Goal: Complete application form

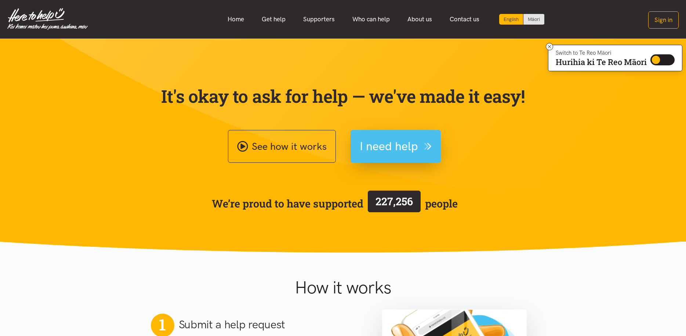
click at [391, 149] on span "I need help" at bounding box center [389, 146] width 58 height 19
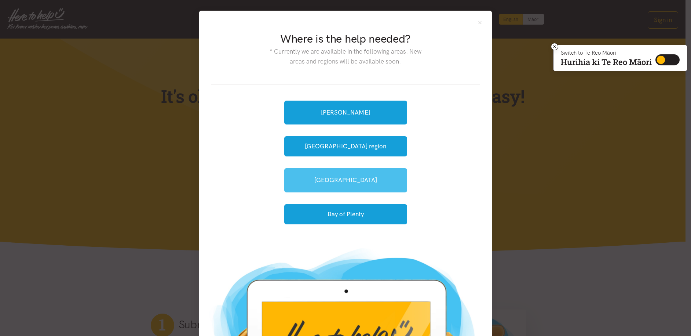
click at [345, 185] on link "[GEOGRAPHIC_DATA]" at bounding box center [345, 180] width 123 height 24
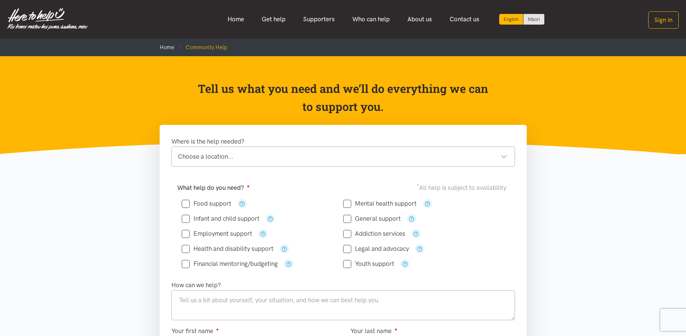
click at [203, 160] on div "Choose a location..." at bounding box center [342, 157] width 329 height 10
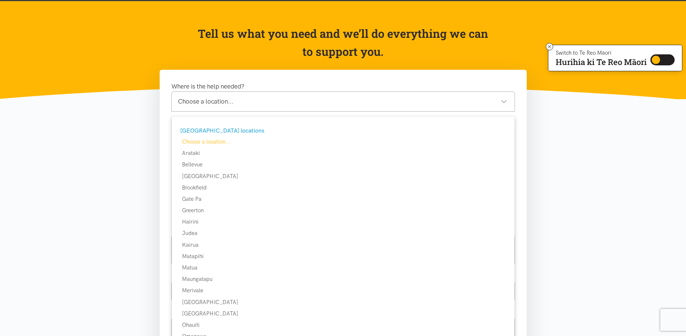
scroll to position [37, 0]
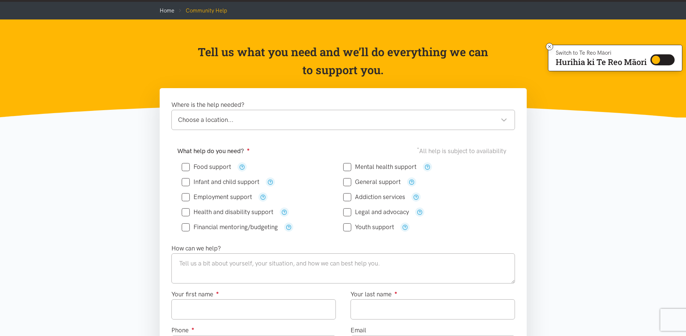
click at [249, 119] on div "Choose a location..." at bounding box center [342, 120] width 329 height 10
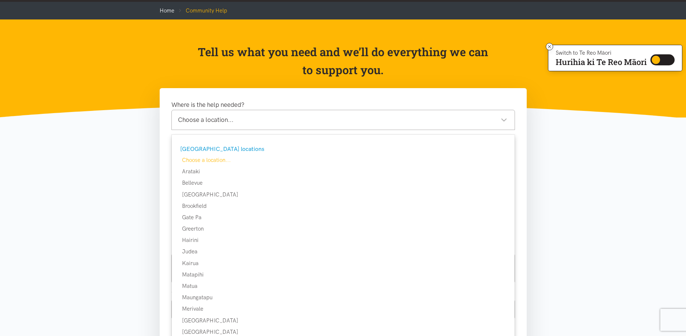
click at [180, 121] on div "Choose a location..." at bounding box center [342, 120] width 329 height 10
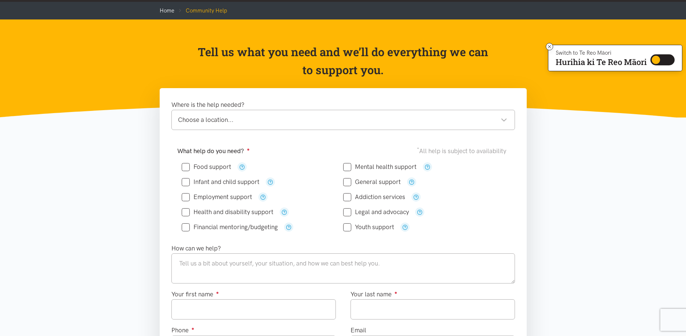
click at [237, 120] on div "Choose a location..." at bounding box center [342, 120] width 329 height 10
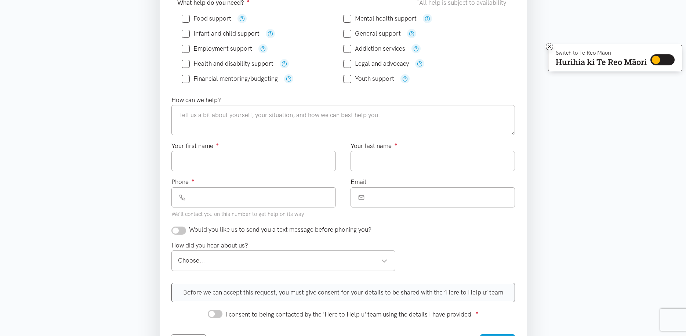
scroll to position [73, 0]
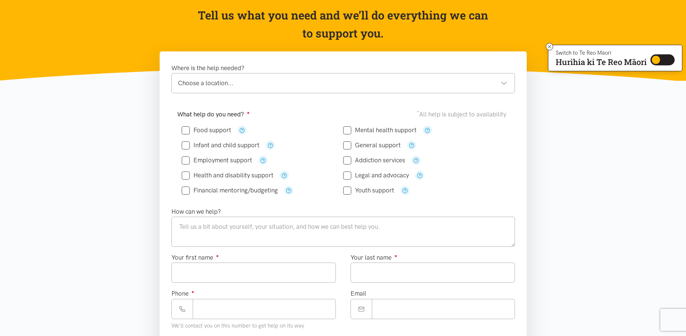
click at [221, 82] on div "Choose a location..." at bounding box center [342, 83] width 329 height 10
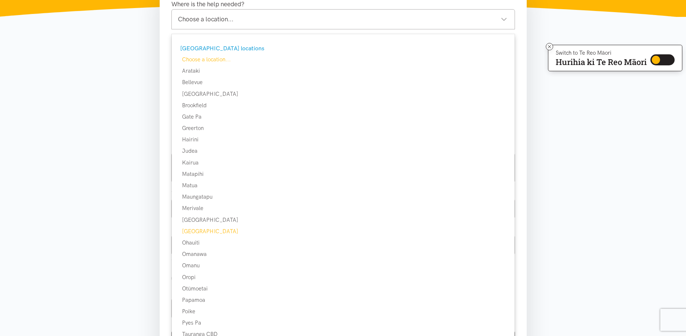
scroll to position [147, 0]
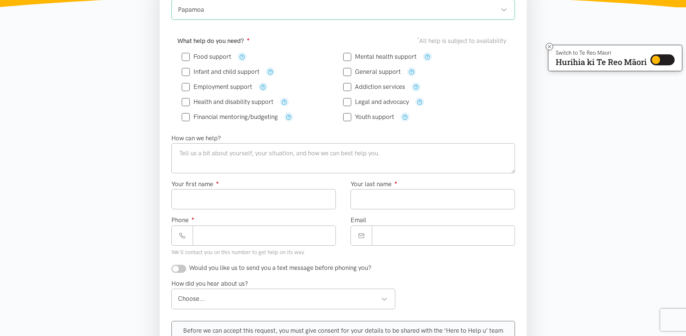
click at [229, 102] on input "Health and disability support" at bounding box center [228, 102] width 92 height 6
checkbox input "true"
click at [392, 72] on input "General support" at bounding box center [372, 72] width 58 height 6
checkbox input "true"
click at [184, 155] on textarea at bounding box center [342, 158] width 343 height 30
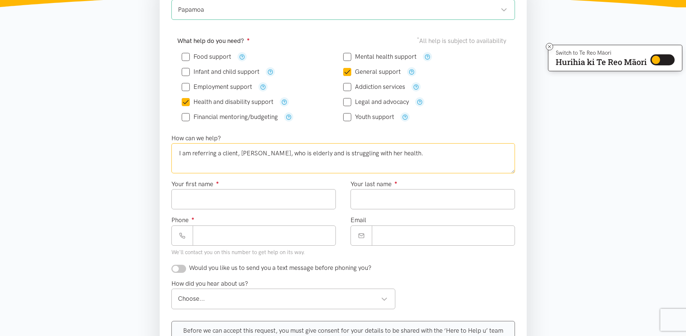
click at [359, 153] on textarea "I am referring a client, [PERSON_NAME], who is elderly and is struggling with h…" at bounding box center [342, 158] width 343 height 30
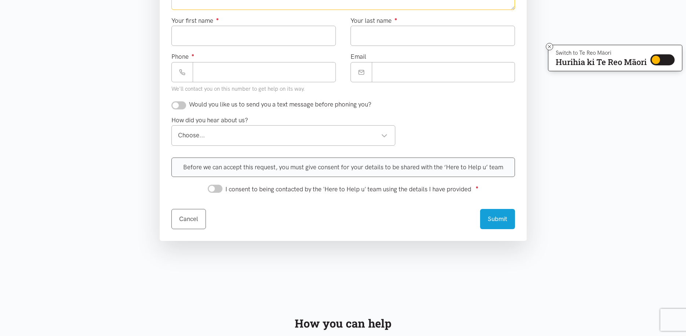
scroll to position [330, 0]
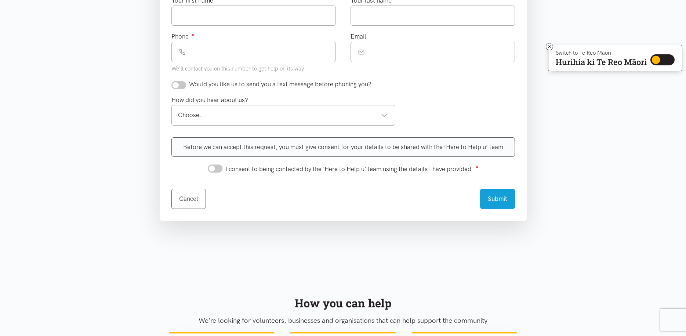
type textarea "I am referring a client, [PERSON_NAME], who is elderly and is struggling with h…"
click at [234, 170] on span "I consent to being contacted by the 'Here to Help u' team using the details I h…" at bounding box center [348, 168] width 246 height 7
click at [222, 170] on input "I consent to being contacted by the 'Here to Help u' team using the details I h…" at bounding box center [215, 168] width 15 height 8
checkbox input "true"
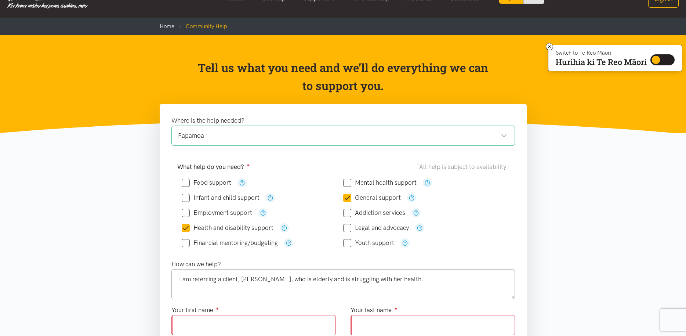
scroll to position [110, 0]
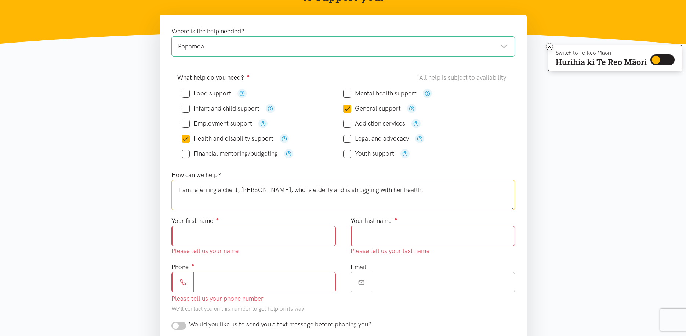
drag, startPoint x: 311, startPoint y: 190, endPoint x: 420, endPoint y: 192, distance: 109.4
click at [420, 192] on textarea "I am referring a client, [PERSON_NAME], who is elderly and is struggling with h…" at bounding box center [342, 195] width 343 height 30
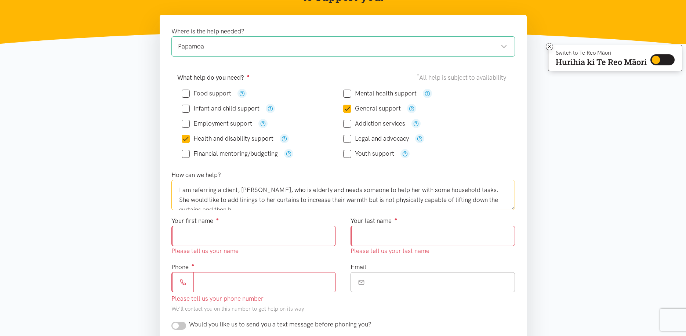
scroll to position [4, 0]
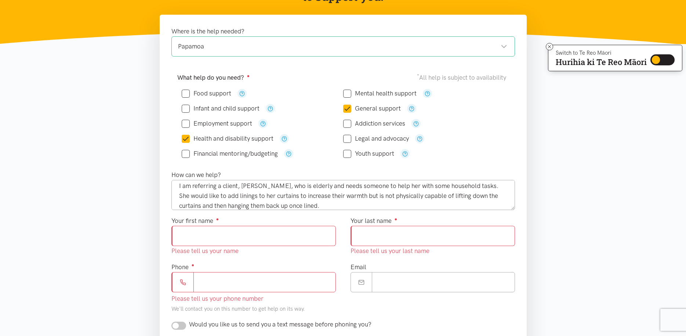
click at [236, 232] on input "Your first name ●" at bounding box center [253, 236] width 164 height 20
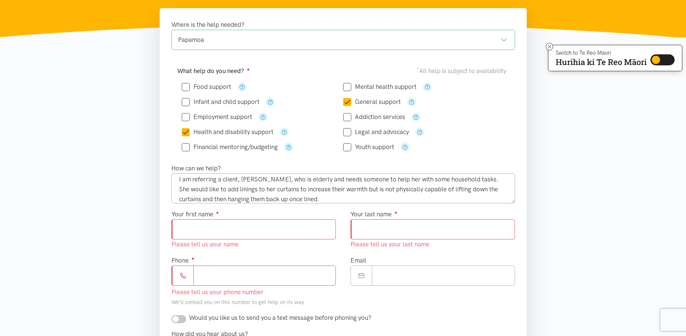
scroll to position [73, 0]
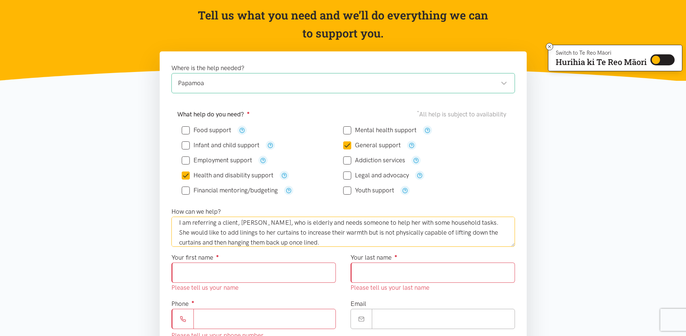
click at [306, 241] on textarea "I am referring a client, [PERSON_NAME], who is elderly and needs someone to hel…" at bounding box center [342, 231] width 343 height 30
click at [299, 222] on textarea "I am referring a client, [PERSON_NAME], who is elderly and needs someone to hel…" at bounding box center [342, 231] width 343 height 30
click at [349, 232] on textarea "I am referring a client, [PERSON_NAME], who is elderly and needs someone to hel…" at bounding box center [342, 231] width 343 height 30
click at [370, 244] on textarea "I am referring a client, [PERSON_NAME], who is elderly and needs someone to hel…" at bounding box center [342, 231] width 343 height 30
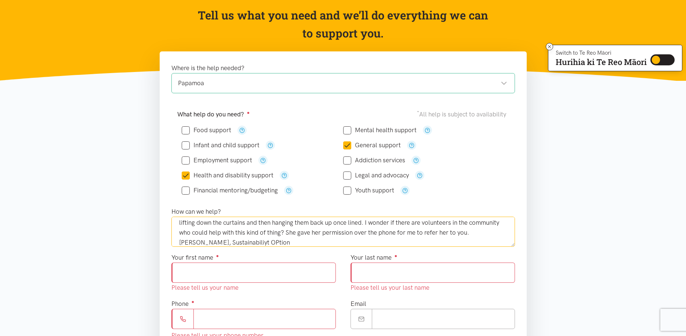
click at [212, 243] on textarea "I am referring a client, [PERSON_NAME], who is elderly and needs someone to hel…" at bounding box center [342, 231] width 343 height 30
click at [212, 244] on textarea "I am referring a client, [PERSON_NAME], who is elderly and needs someone to hel…" at bounding box center [342, 231] width 343 height 30
click at [251, 241] on textarea "I am referring a client, [PERSON_NAME], who is elderly and needs someone to hel…" at bounding box center [342, 231] width 343 height 30
click at [221, 242] on textarea "I am referring a client, [PERSON_NAME], who is elderly and needs someone to hel…" at bounding box center [342, 231] width 343 height 30
click at [251, 244] on textarea "I am referring a client, [PERSON_NAME], who is elderly and needs someone to hel…" at bounding box center [342, 231] width 343 height 30
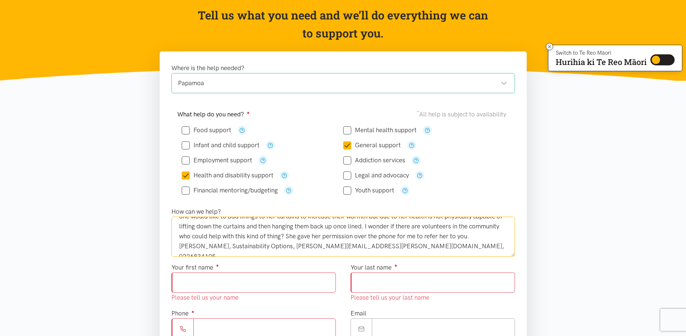
scroll to position [0, 0]
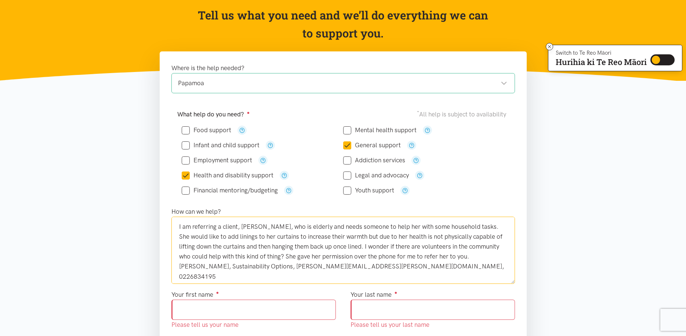
drag, startPoint x: 510, startPoint y: 243, endPoint x: 521, endPoint y: 283, distance: 40.9
click at [521, 283] on div "How can we help? I am referring a client, [PERSON_NAME], who is elderly and nee…" at bounding box center [343, 245] width 358 height 77
click at [323, 247] on textarea "I am referring a client, [PERSON_NAME], who is elderly and needs someone to hel…" at bounding box center [342, 251] width 343 height 70
drag, startPoint x: 323, startPoint y: 246, endPoint x: 485, endPoint y: 248, distance: 161.8
click at [485, 248] on textarea "I am referring a client, [PERSON_NAME], who is elderly and needs someone to hel…" at bounding box center [342, 251] width 343 height 70
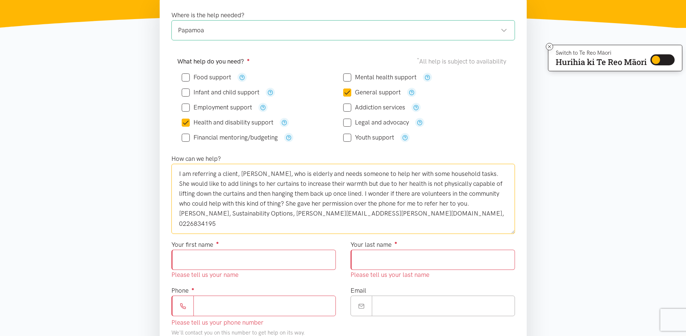
scroll to position [147, 0]
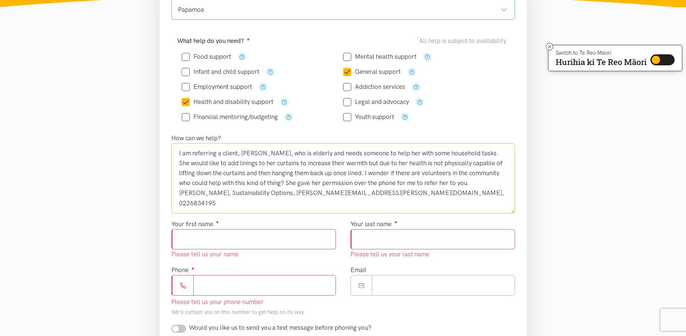
type textarea "I am referring a client, [PERSON_NAME], who is elderly and needs someone to hel…"
click at [221, 245] on input "Your first name ●" at bounding box center [253, 239] width 164 height 20
type input "*****"
click at [388, 237] on input "Your last name ●" at bounding box center [432, 239] width 164 height 20
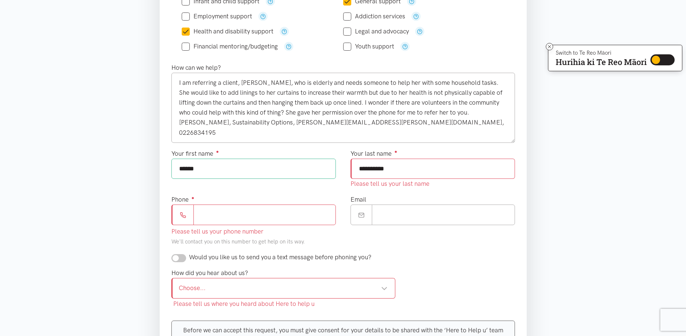
scroll to position [220, 0]
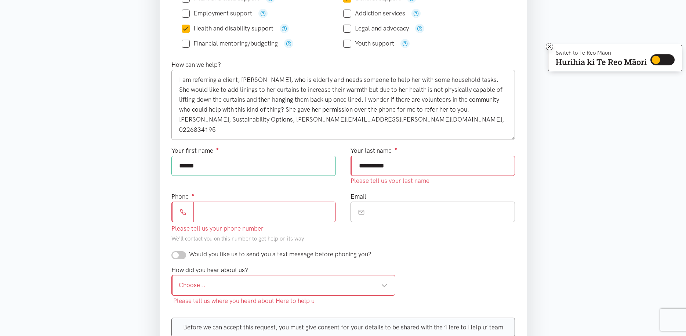
type input "**********"
click at [240, 205] on input "Phone ●" at bounding box center [264, 211] width 142 height 20
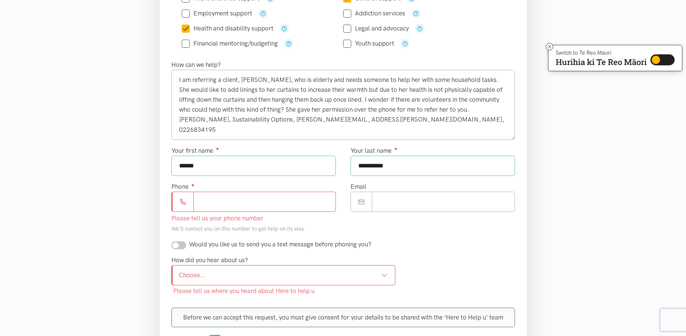
paste input "**********"
type input "**********"
click at [406, 200] on input "Email" at bounding box center [443, 202] width 143 height 20
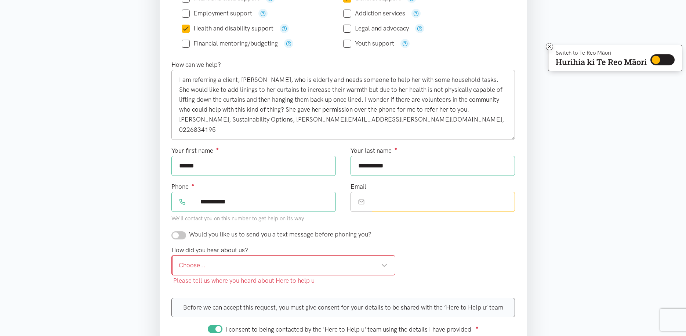
click at [214, 265] on div "Choose..." at bounding box center [283, 265] width 209 height 10
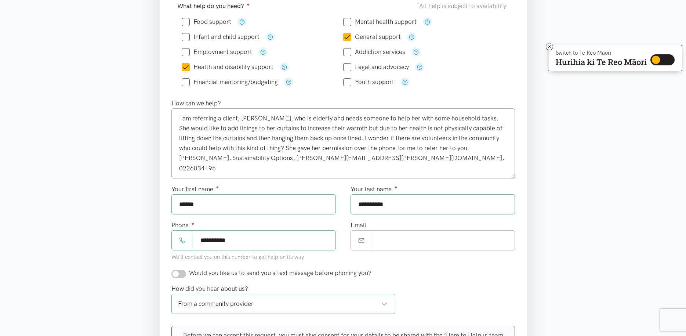
scroll to position [183, 0]
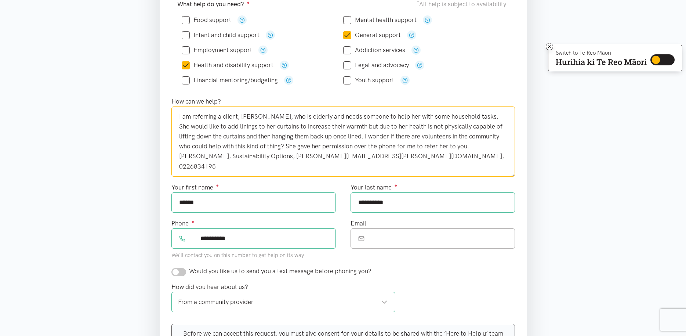
click at [428, 147] on textarea "I am referring a client, [PERSON_NAME], who is elderly and needs someone to hel…" at bounding box center [342, 141] width 343 height 70
click at [400, 156] on textarea "I am referring a client, [PERSON_NAME], who is elderly and needs someone to hel…" at bounding box center [342, 141] width 343 height 70
drag, startPoint x: 178, startPoint y: 116, endPoint x: 462, endPoint y: 156, distance: 286.5
click at [462, 156] on textarea "I am referring a client, [PERSON_NAME], who is elderly and needs someone to hel…" at bounding box center [342, 141] width 343 height 70
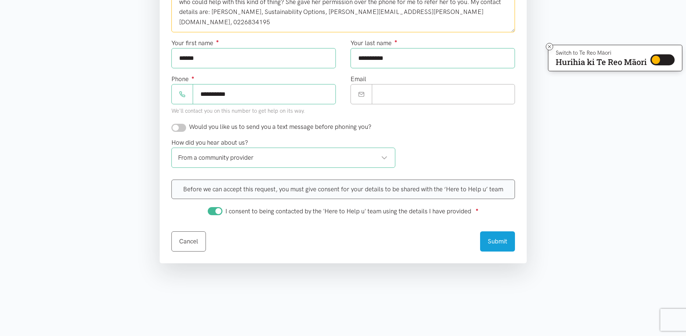
scroll to position [330, 0]
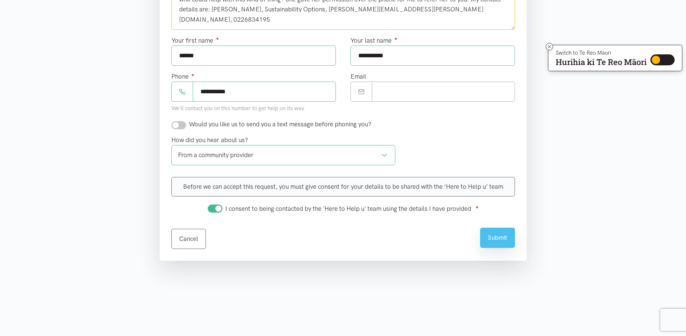
type textarea "I am referring a client, [PERSON_NAME], who is elderly and needs someone to hel…"
click at [500, 234] on button "Submit" at bounding box center [497, 237] width 35 height 20
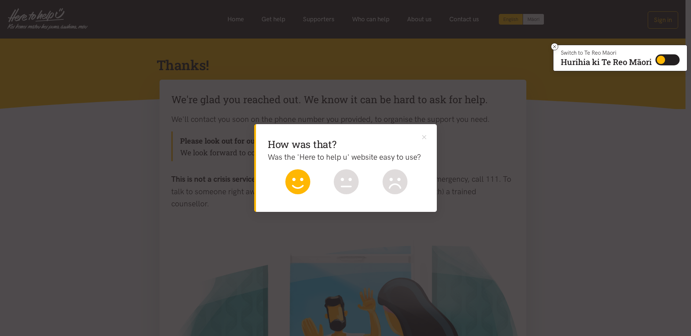
click at [296, 181] on icon at bounding box center [297, 181] width 25 height 25
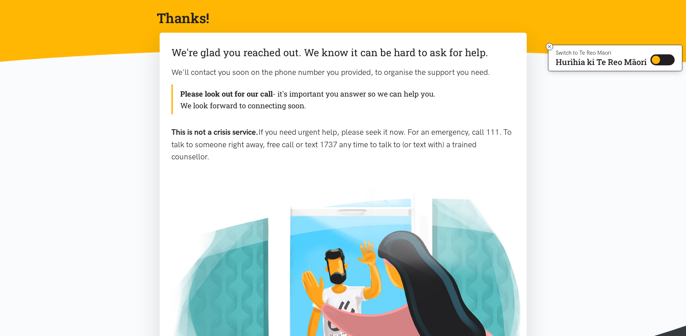
scroll to position [37, 0]
